Goal: Information Seeking & Learning: Find specific fact

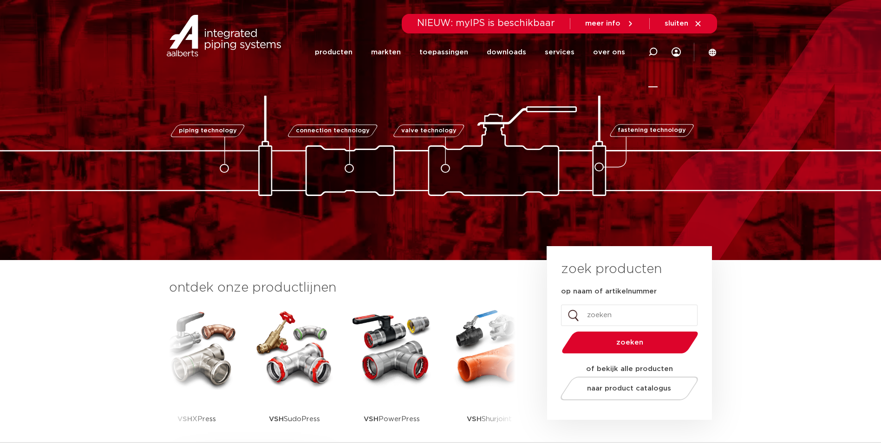
click at [652, 51] on icon at bounding box center [652, 51] width 9 height 9
click at [395, 51] on input "Zoeken" at bounding box center [513, 50] width 292 height 19
type input "4244042"
click button "Zoeken" at bounding box center [0, 0] width 0 height 0
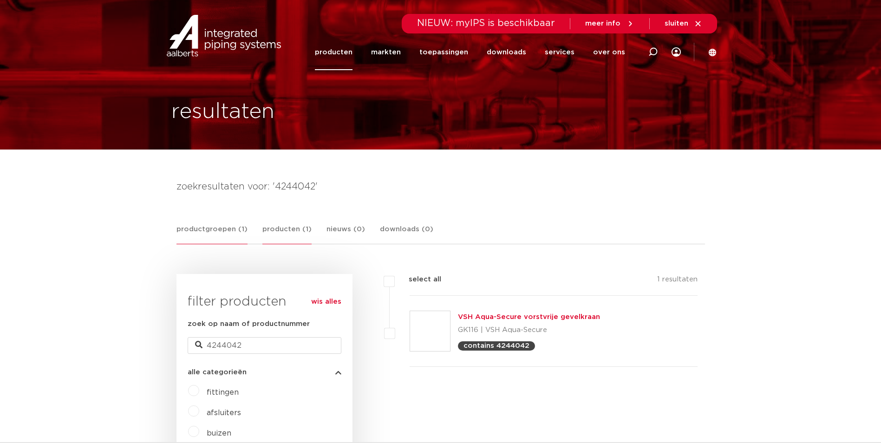
click at [276, 231] on link "producten (1)" at bounding box center [286, 234] width 49 height 20
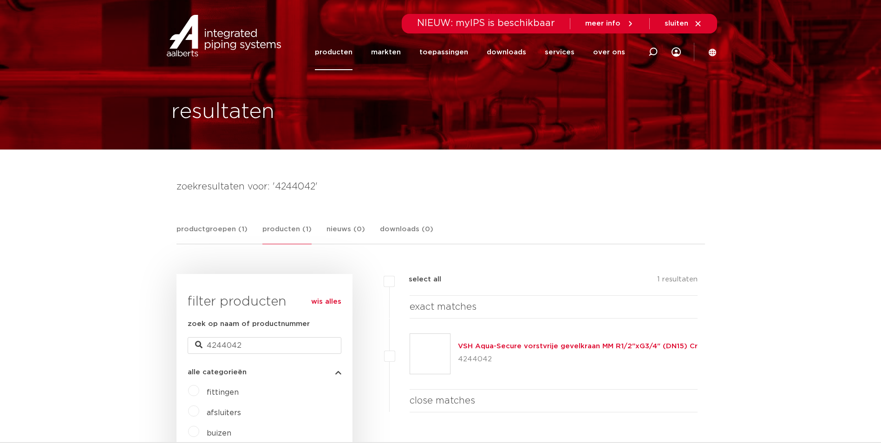
click at [517, 345] on link "VSH Aqua-Secure vorstvrije gevelkraan MM R1/2"xG3/4" (DN15) Cr" at bounding box center [578, 346] width 240 height 7
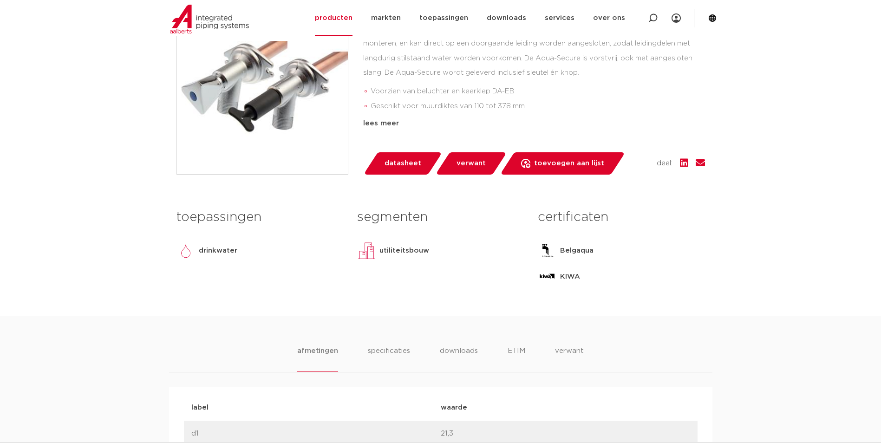
scroll to position [288, 0]
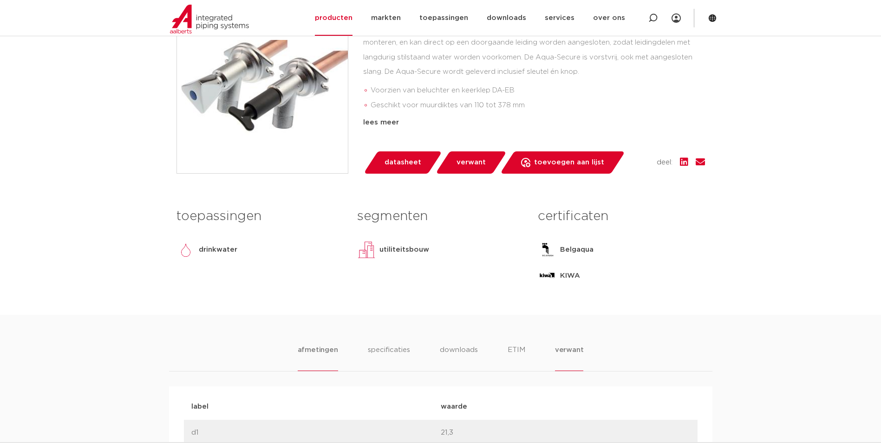
click at [567, 352] on li "verwant" at bounding box center [569, 358] width 29 height 26
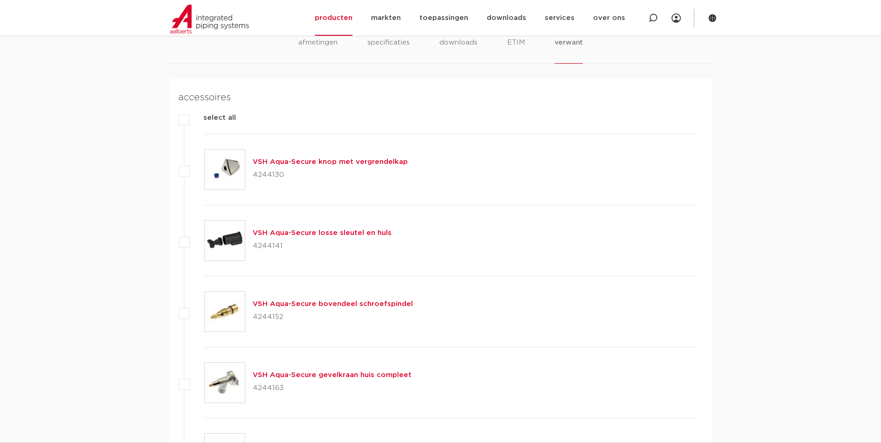
scroll to position [618, 0]
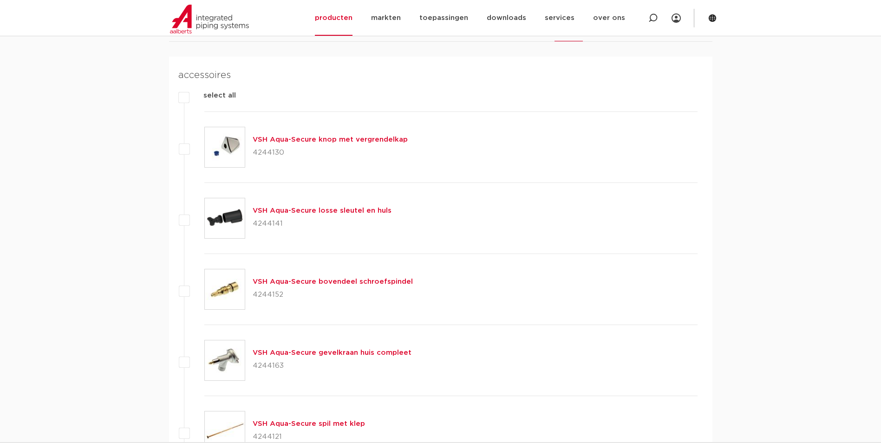
drag, startPoint x: 273, startPoint y: 280, endPoint x: 267, endPoint y: 285, distance: 7.6
click at [273, 280] on link "VSH Aqua-Secure bovendeel schroefspindel" at bounding box center [333, 281] width 160 height 7
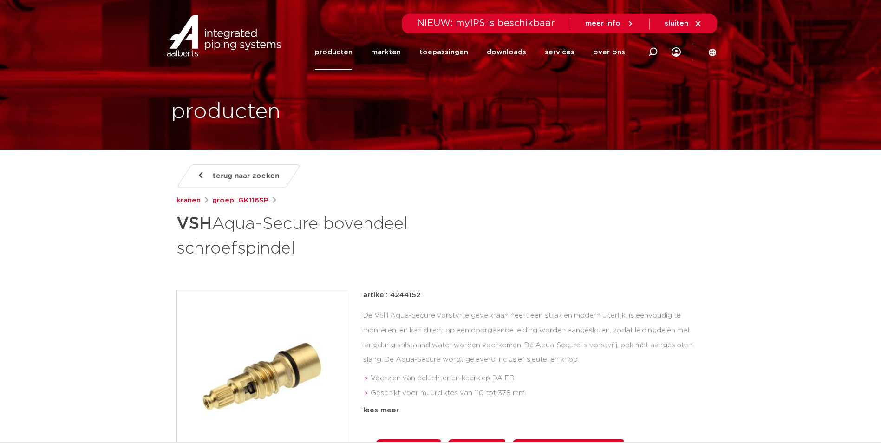
drag, startPoint x: 232, startPoint y: 199, endPoint x: 237, endPoint y: 198, distance: 4.7
click at [232, 199] on link "groep: GK116SP" at bounding box center [240, 200] width 56 height 11
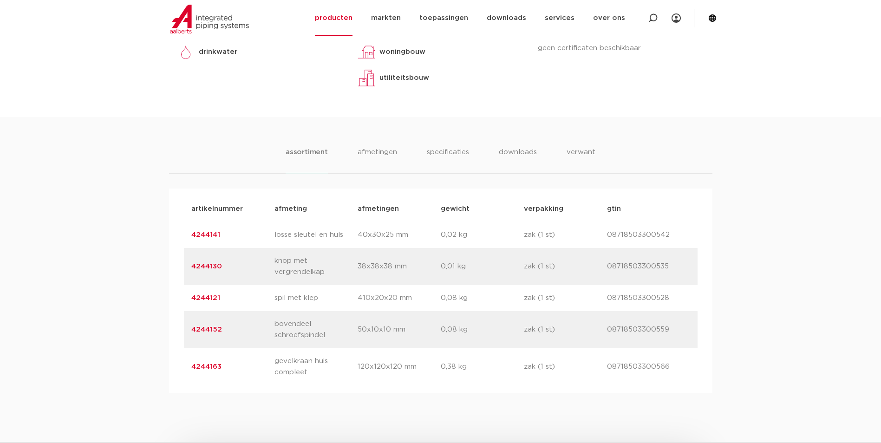
scroll to position [487, 0]
drag, startPoint x: 228, startPoint y: 328, endPoint x: 189, endPoint y: 330, distance: 40.0
click at [189, 330] on div "artikelnummer 4244152 afmeting bovendeel schroefspindel afmetingen 50x10x10 mm …" at bounding box center [441, 328] width 514 height 37
copy link "4244152"
click at [212, 327] on link "4244152" at bounding box center [206, 328] width 31 height 7
